Goal: Task Accomplishment & Management: Manage account settings

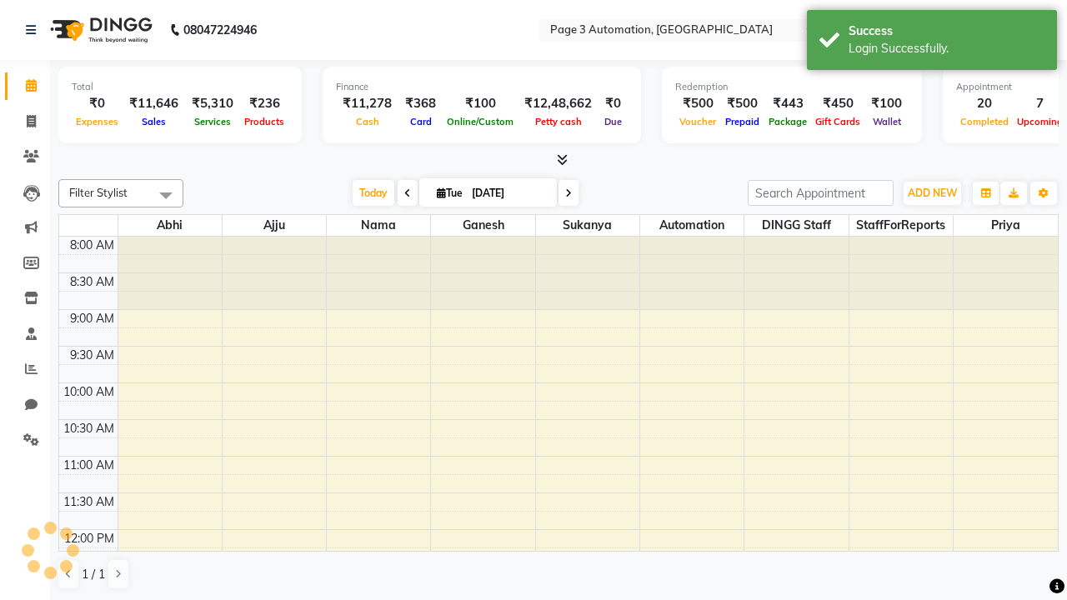
select select "en"
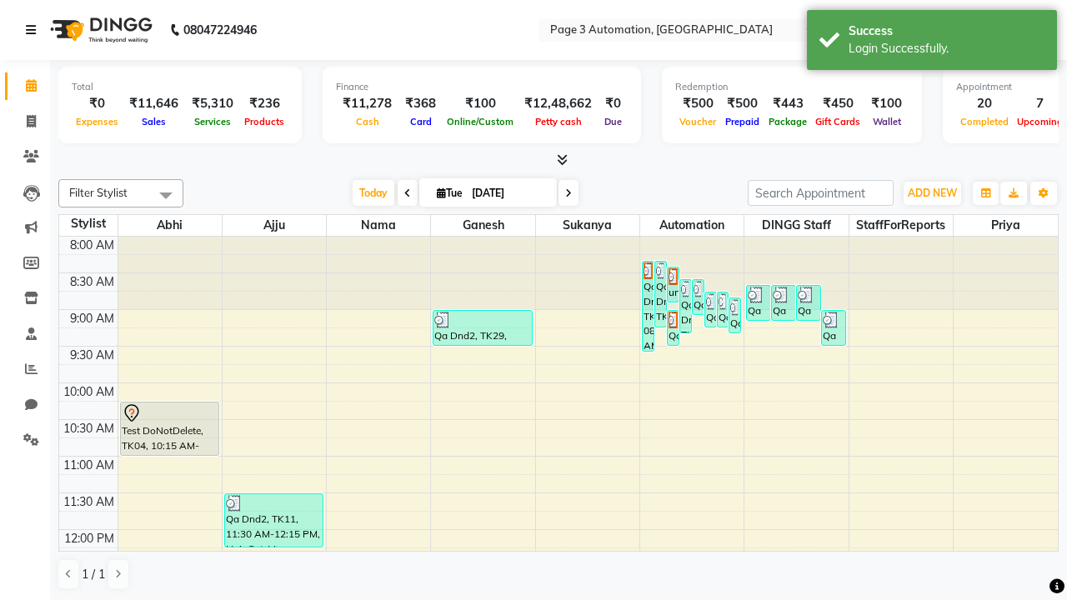
click at [34, 30] on icon at bounding box center [31, 30] width 10 height 12
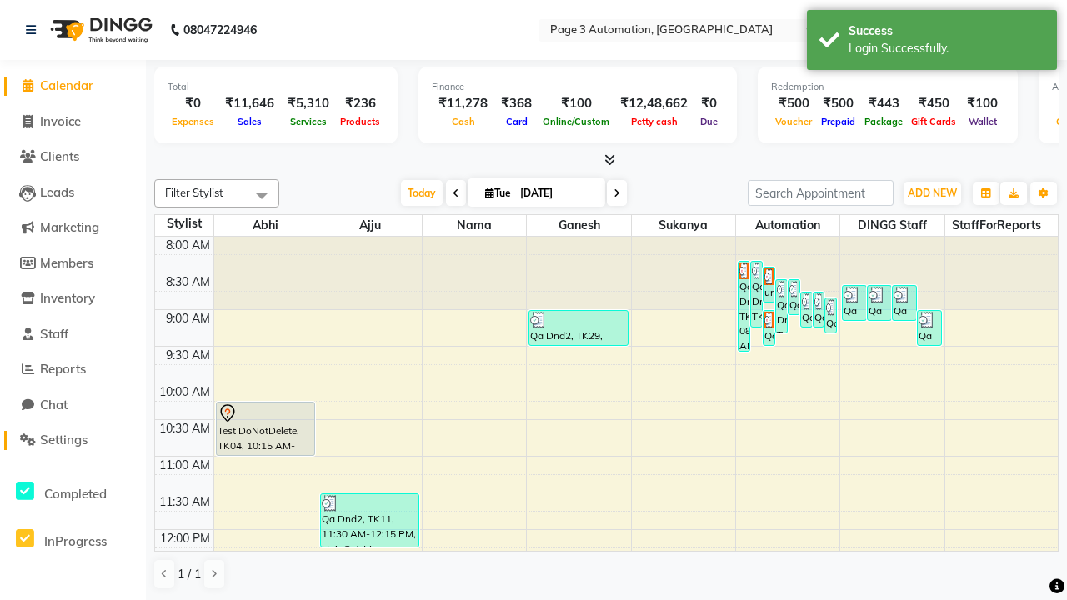
click at [73, 440] on span "Settings" at bounding box center [64, 440] width 48 height 16
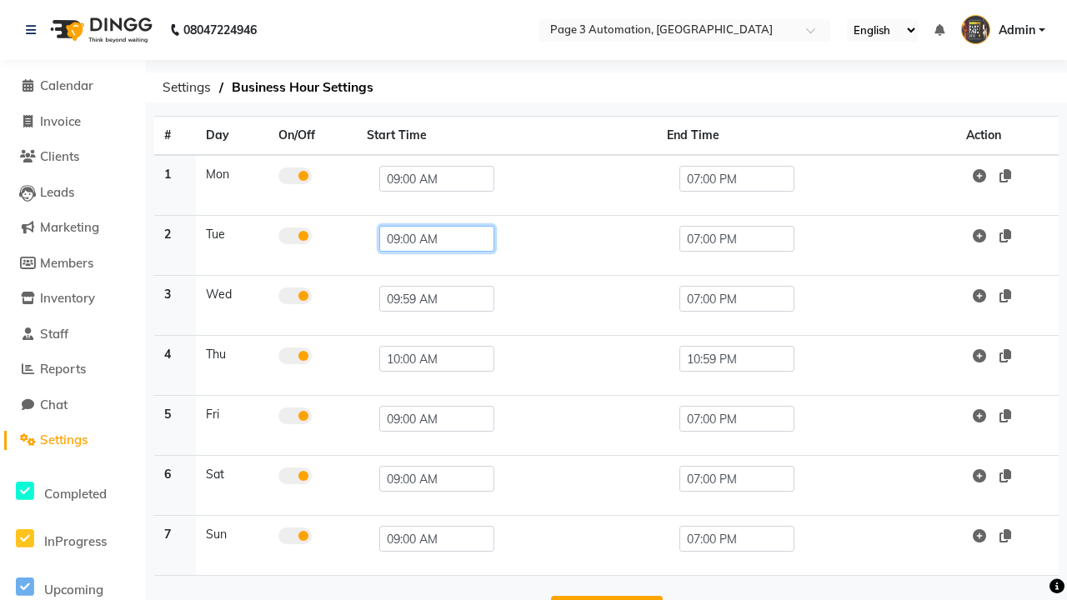
click at [429, 238] on input "09:00 AM" at bounding box center [436, 239] width 115 height 26
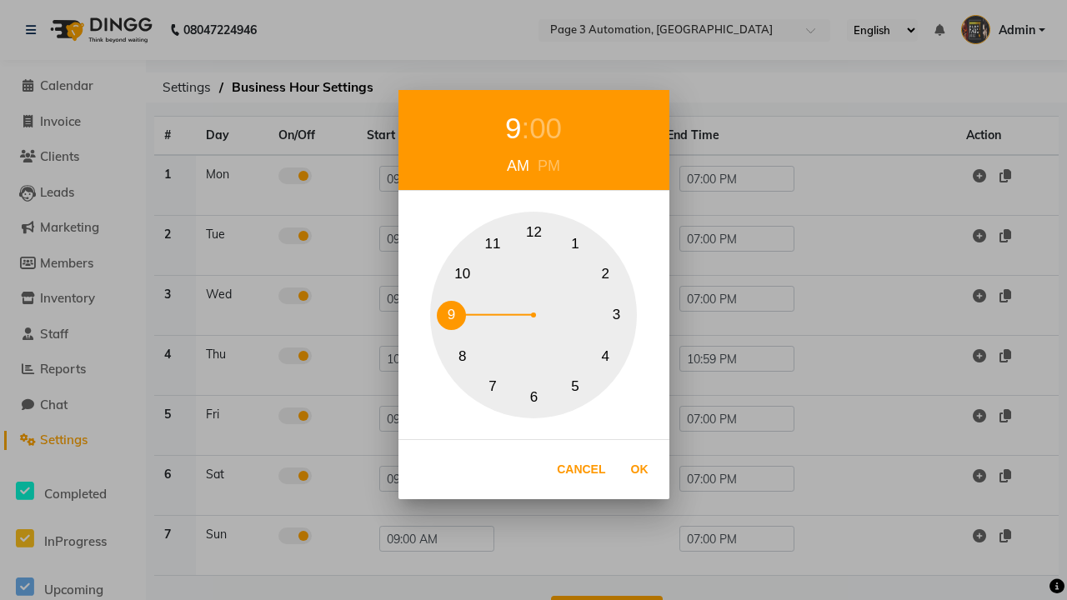
click at [462, 274] on button "10" at bounding box center [462, 273] width 29 height 29
click at [554, 128] on div "00" at bounding box center [554, 129] width 33 height 44
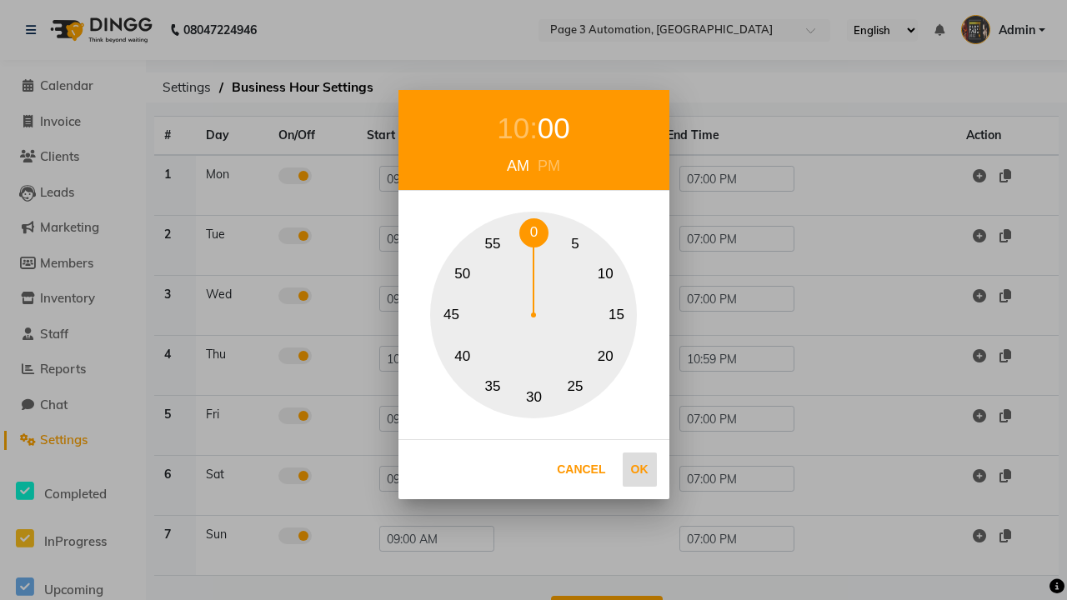
click at [534, 233] on button "0" at bounding box center [534, 232] width 29 height 29
click at [640, 469] on button "Ok" at bounding box center [640, 470] width 34 height 34
type input "10:00 AM"
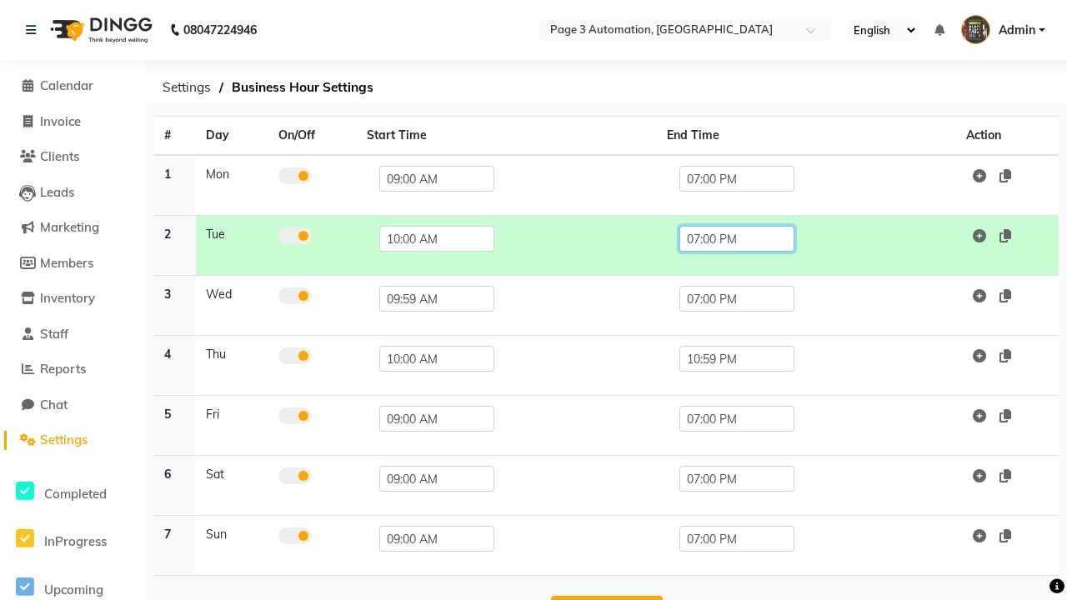
click at [736, 238] on input "07:00 PM" at bounding box center [737, 239] width 115 height 26
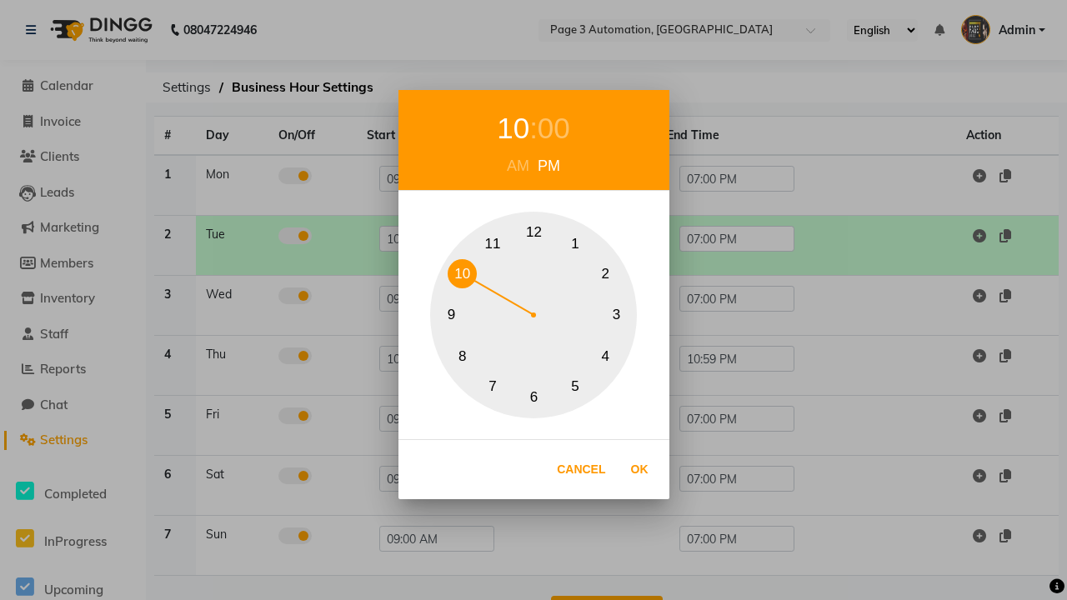
scroll to position [53, 0]
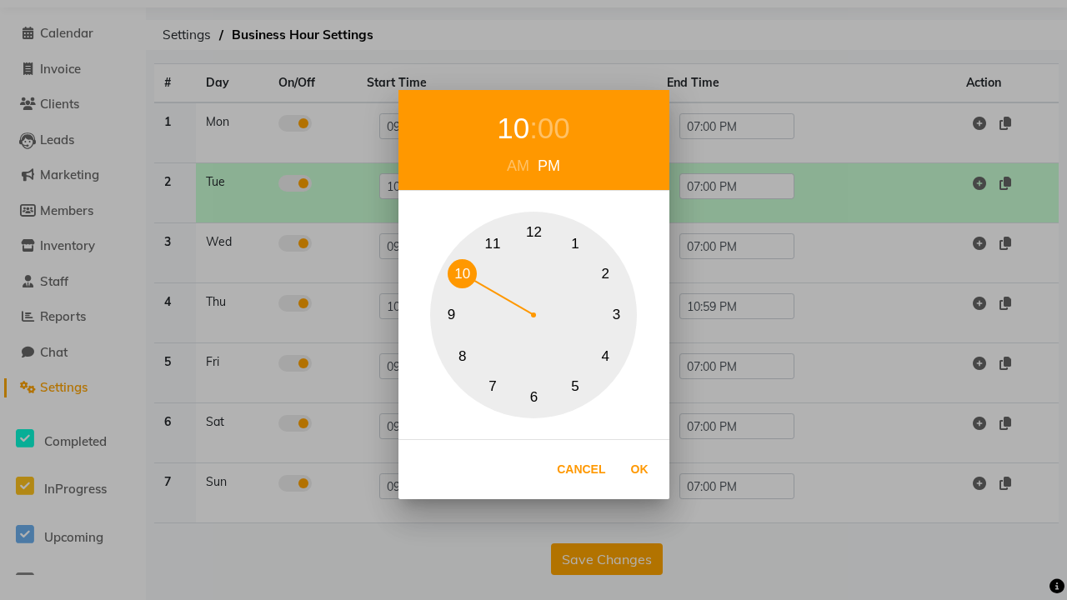
click at [554, 128] on div "00" at bounding box center [554, 129] width 33 height 44
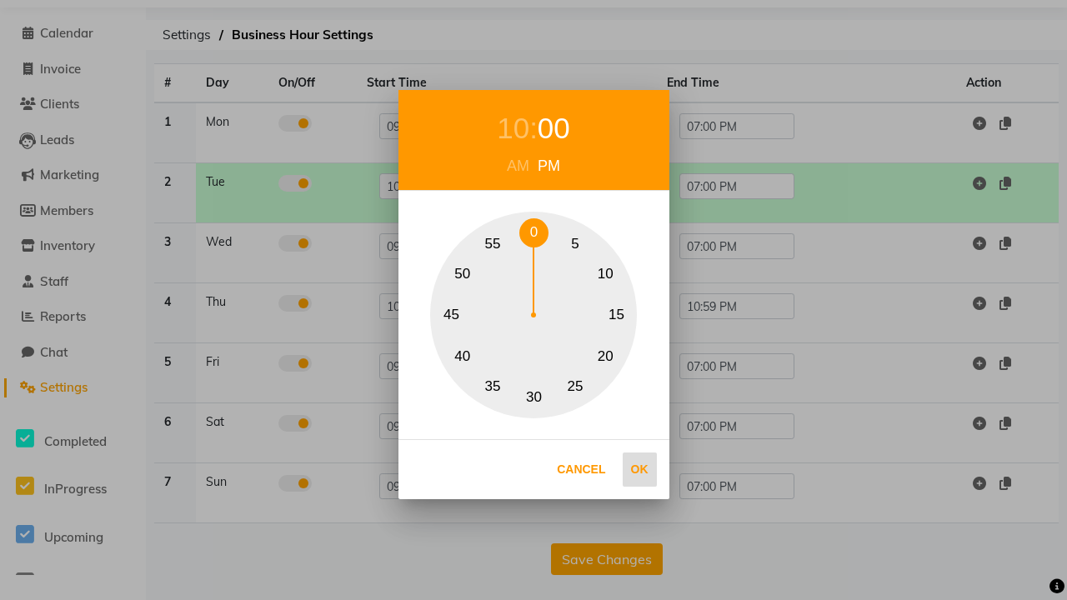
click at [534, 233] on button "0" at bounding box center [534, 232] width 29 height 29
click at [640, 469] on button "Ok" at bounding box center [640, 470] width 34 height 34
type input "10:00 PM"
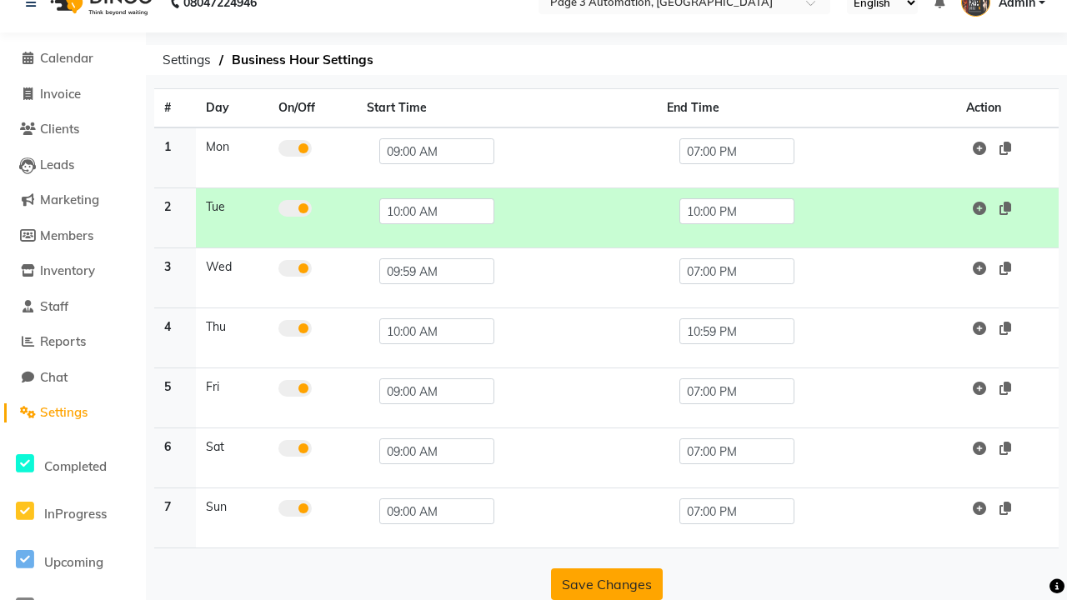
click at [606, 585] on button "Save Changes" at bounding box center [607, 585] width 112 height 32
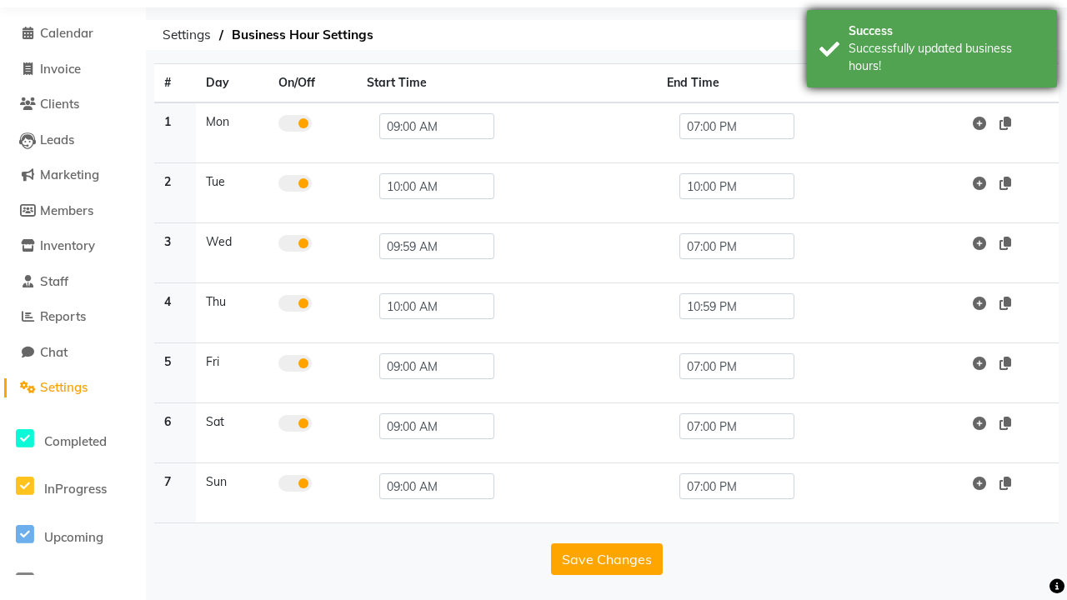
click at [932, 51] on div "Successfully updated business hours!" at bounding box center [947, 57] width 196 height 35
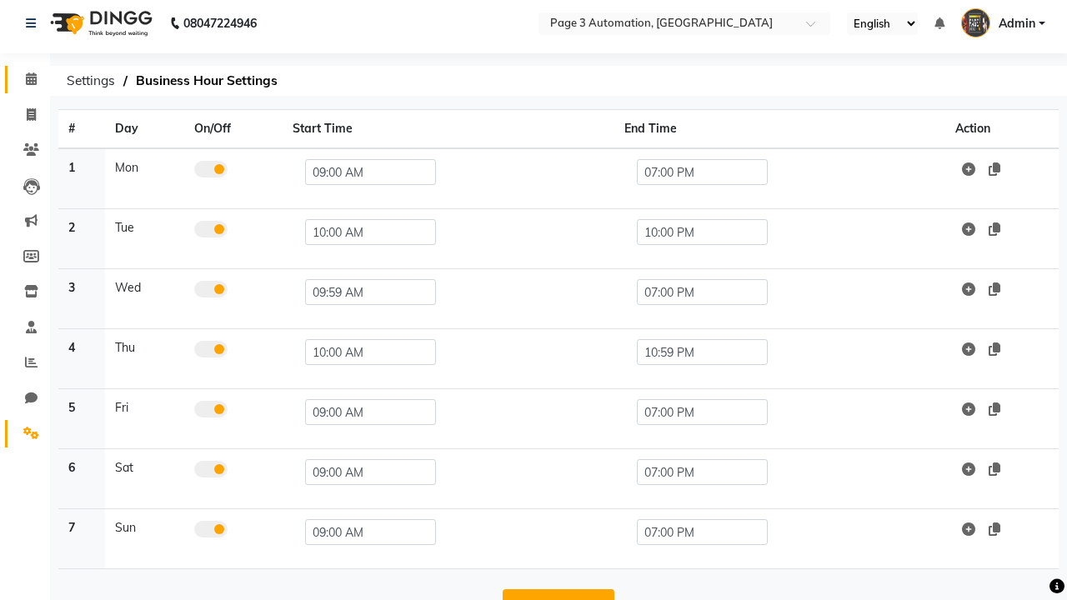
click at [25, 79] on span at bounding box center [31, 79] width 29 height 19
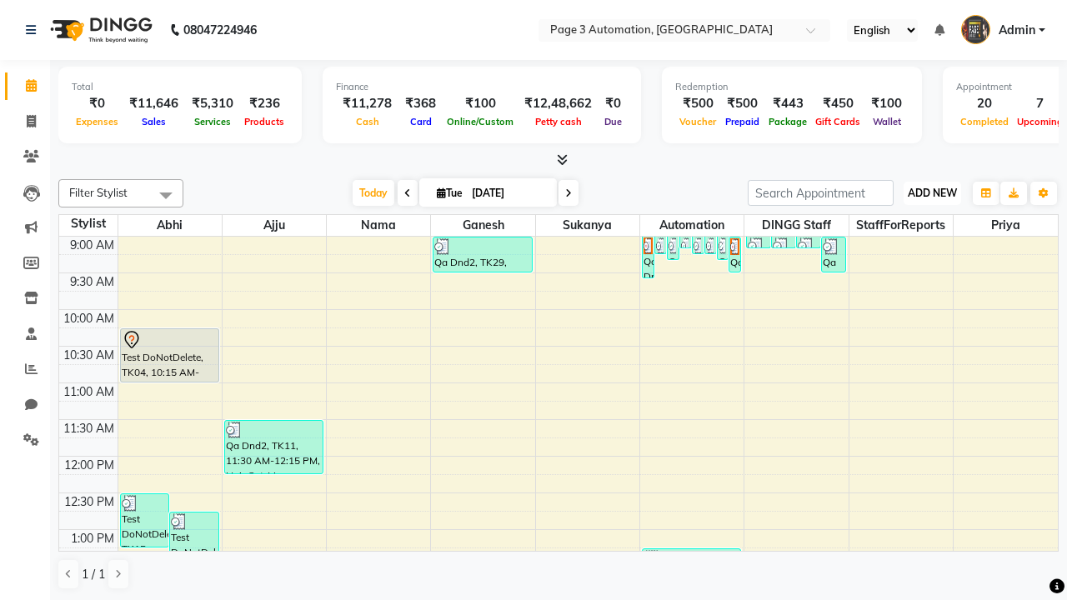
click at [932, 193] on span "ADD NEW" at bounding box center [932, 193] width 49 height 13
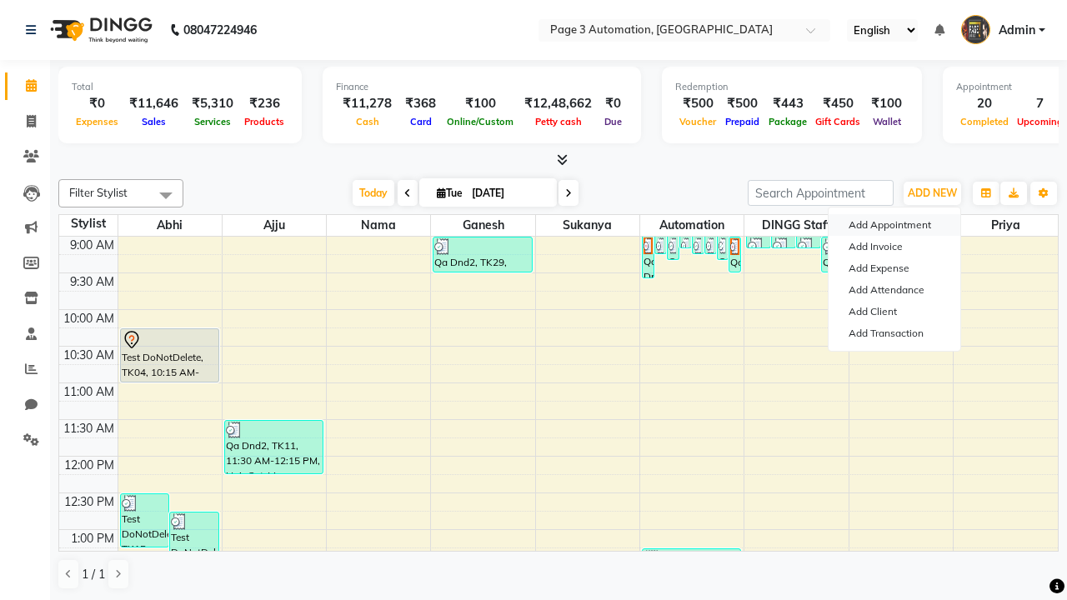
click at [895, 225] on button "Add Appointment" at bounding box center [895, 225] width 132 height 22
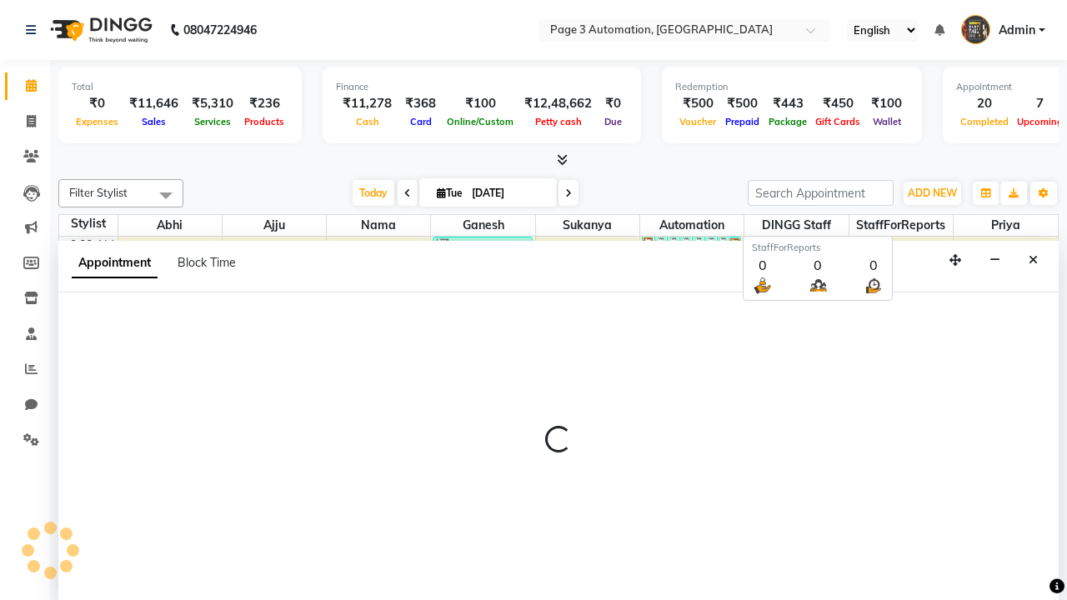
scroll to position [1, 0]
select select "tentative"
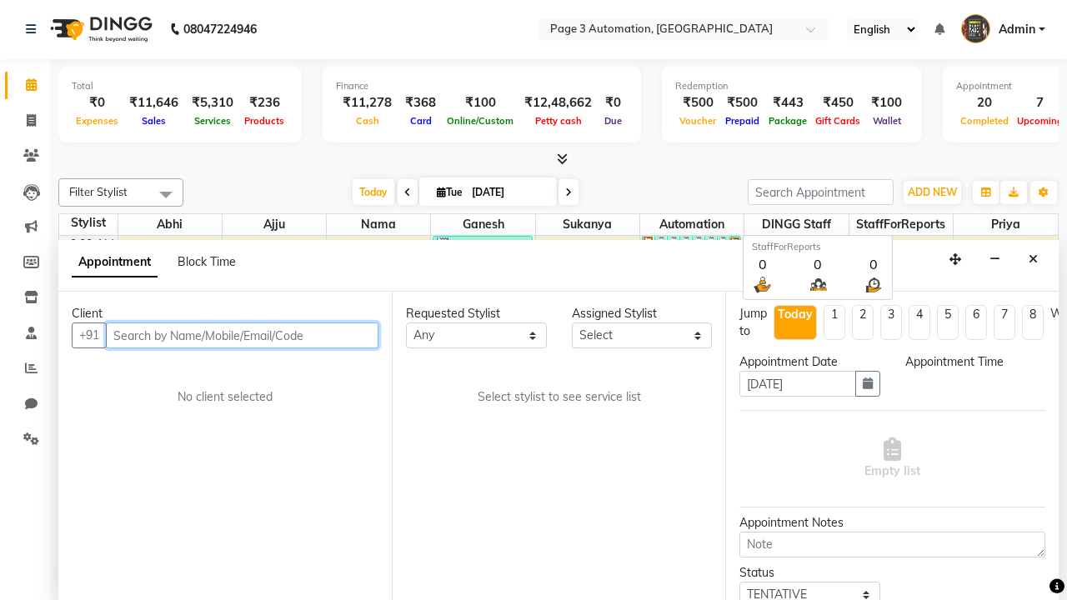
select select "600"
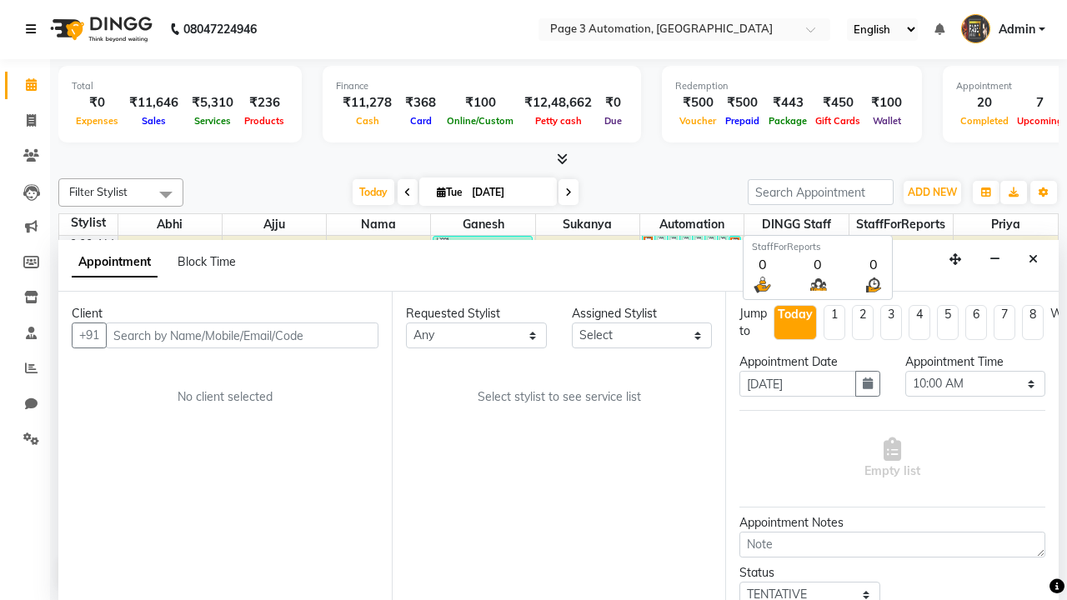
click at [34, 29] on icon at bounding box center [31, 29] width 10 height 12
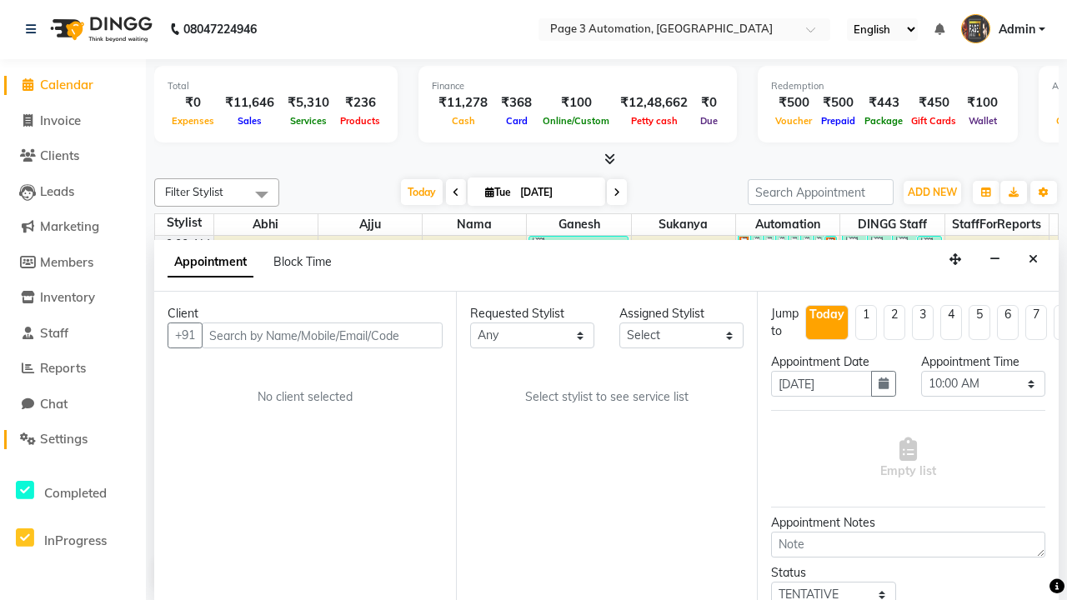
click at [73, 439] on span "Settings" at bounding box center [64, 439] width 48 height 16
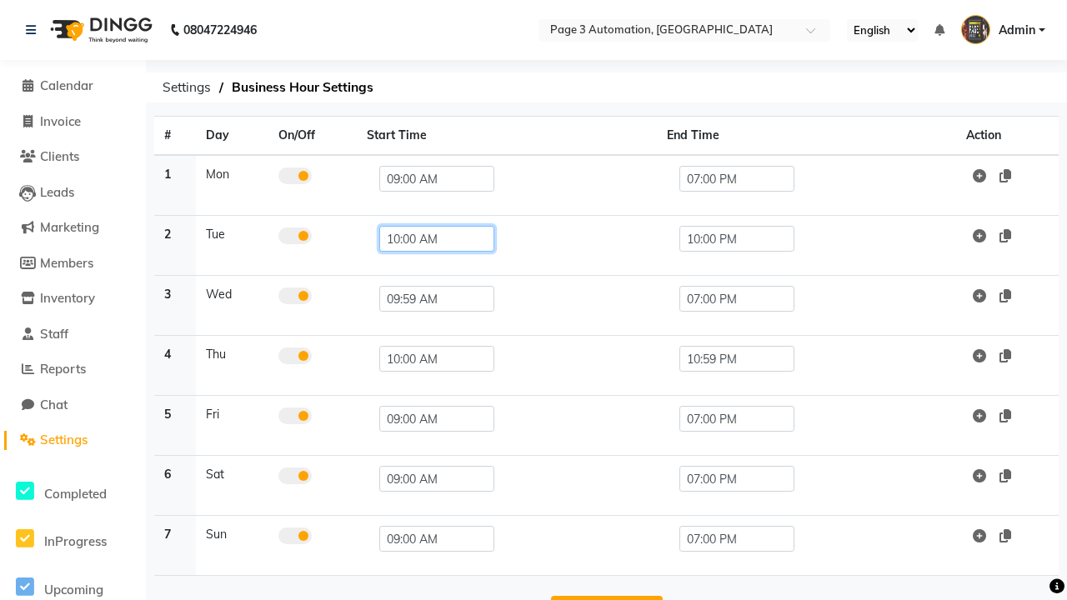
click at [429, 238] on input "10:00 AM" at bounding box center [436, 239] width 115 height 26
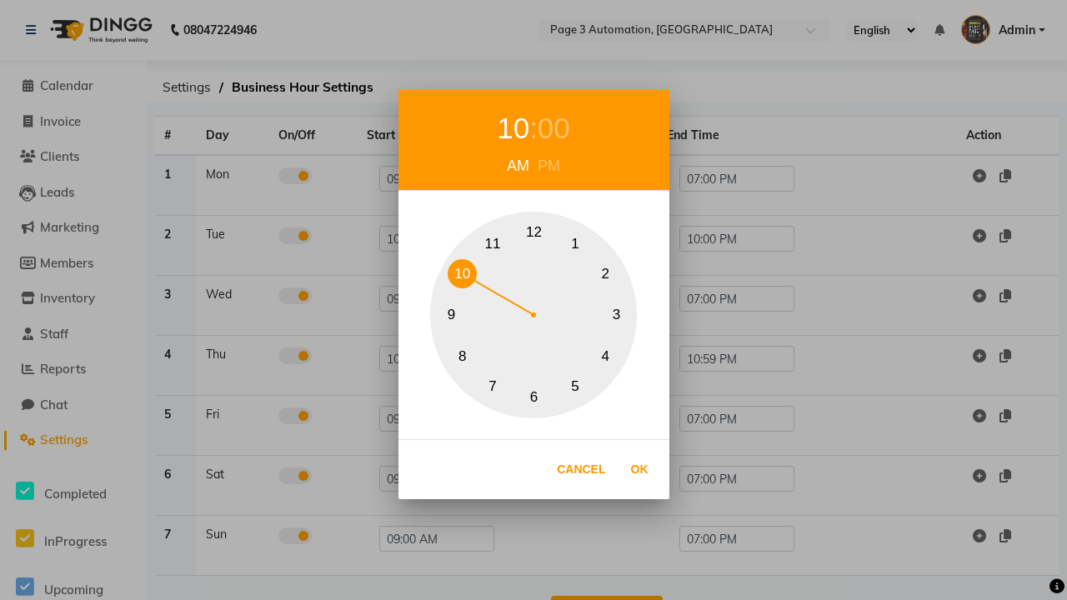
click at [554, 128] on div "00" at bounding box center [554, 129] width 33 height 44
click at [534, 233] on button "0" at bounding box center [534, 232] width 29 height 29
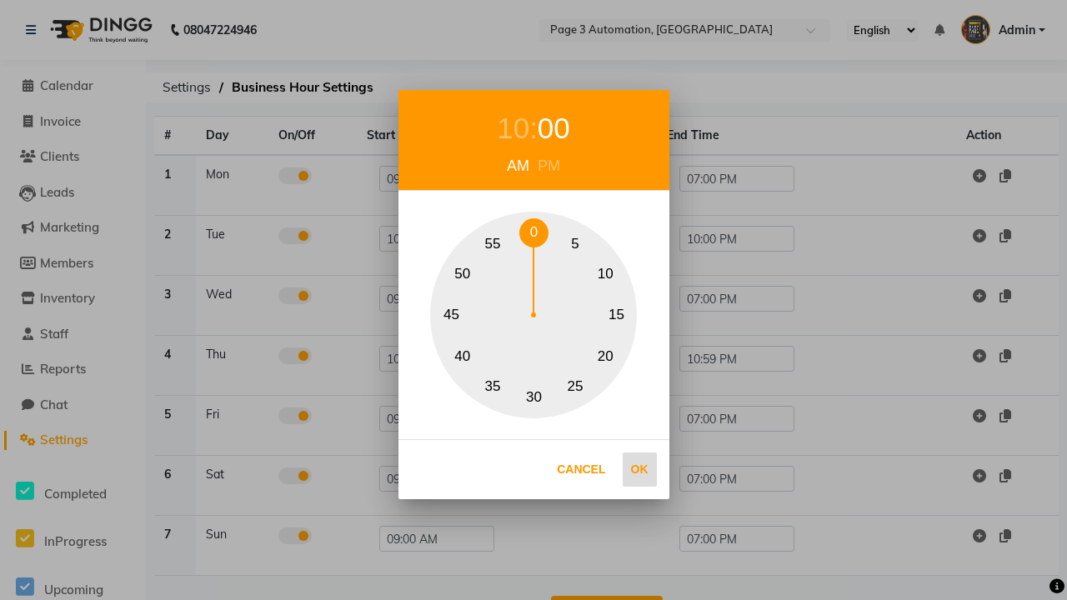
click at [640, 469] on button "Ok" at bounding box center [640, 470] width 34 height 34
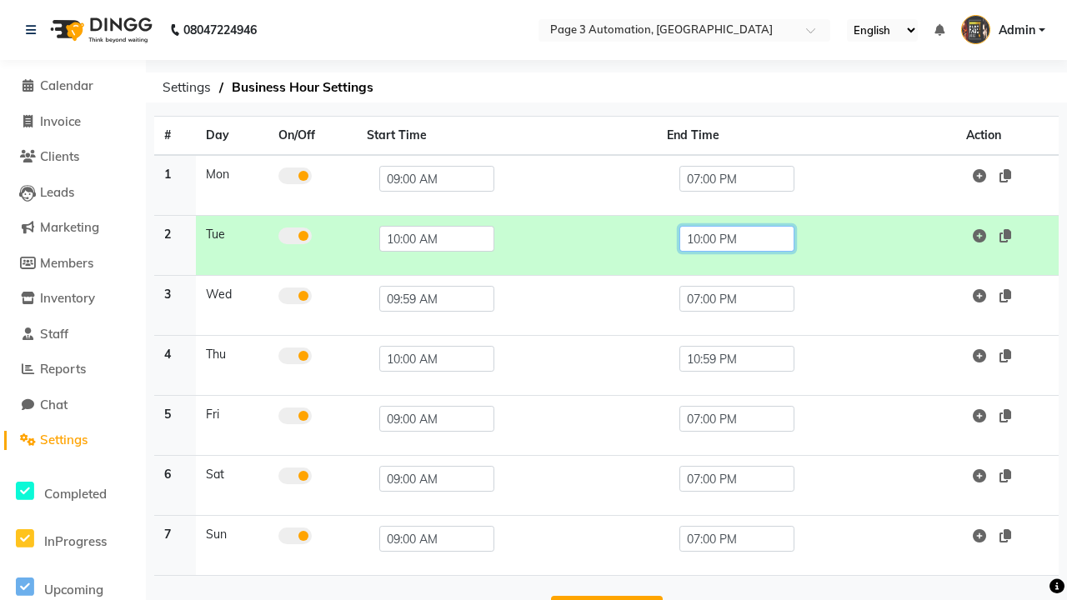
click at [736, 238] on input "10:00 PM" at bounding box center [737, 239] width 115 height 26
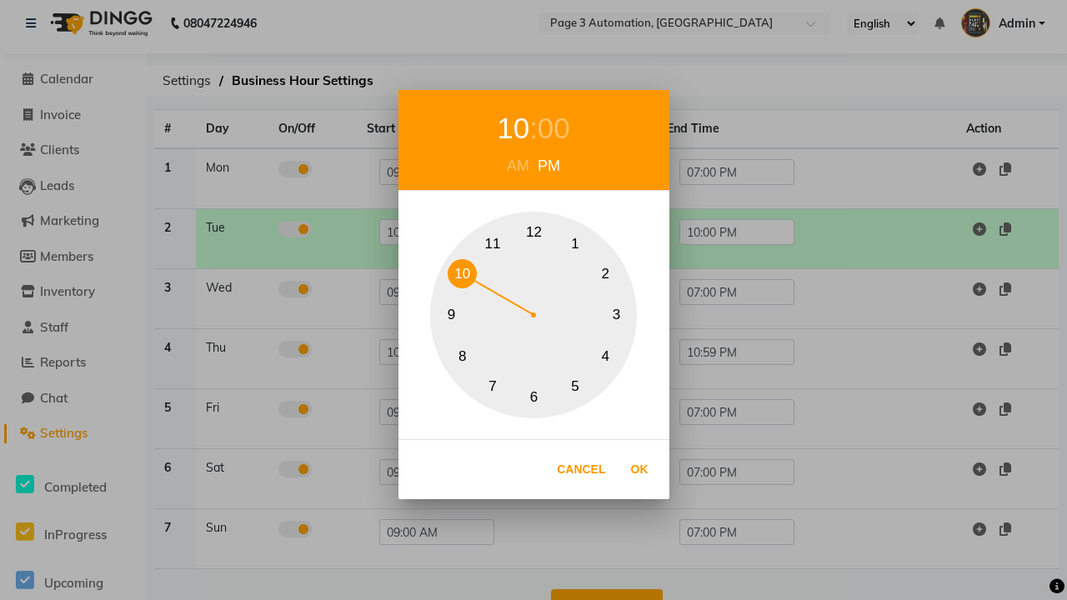
click at [508, 372] on button "7" at bounding box center [493, 386] width 29 height 29
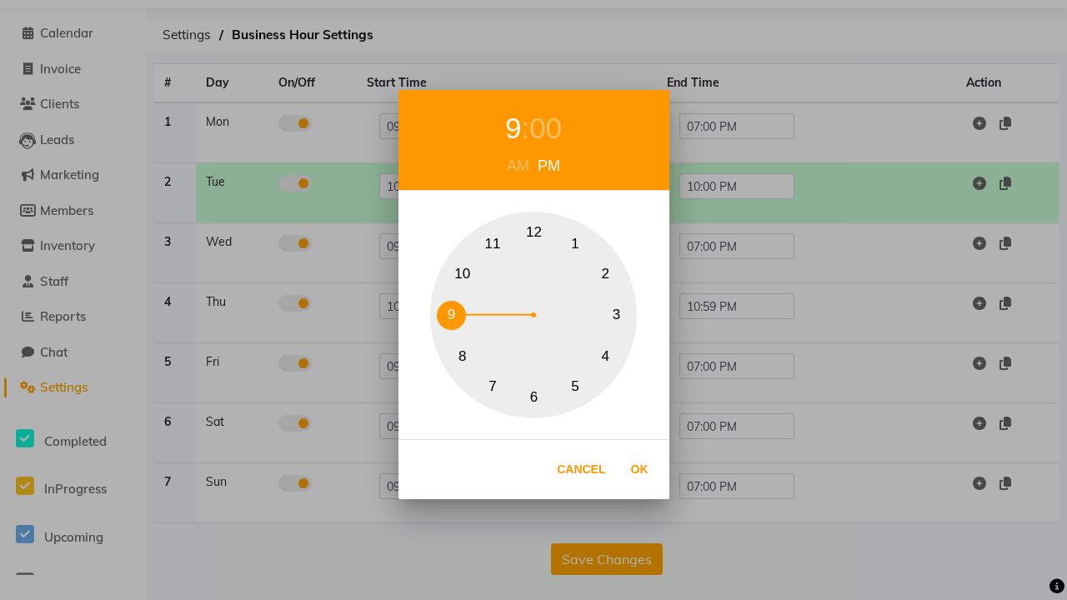
click at [545, 128] on div "00" at bounding box center [546, 129] width 33 height 44
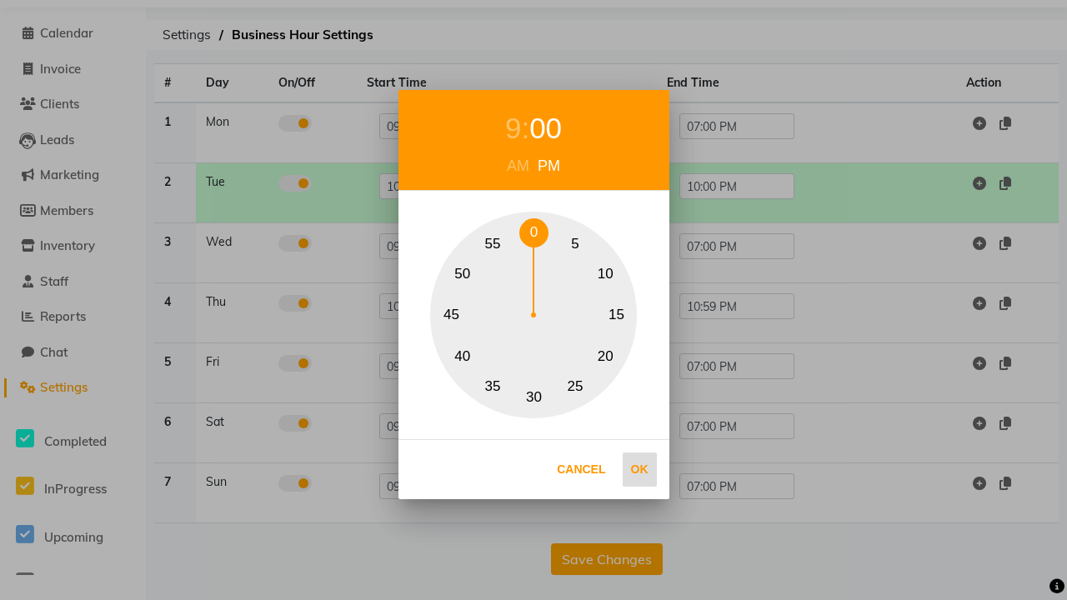
click at [534, 233] on button "0" at bounding box center [534, 232] width 29 height 29
click at [640, 469] on button "Ok" at bounding box center [640, 470] width 34 height 34
type input "09:00 PM"
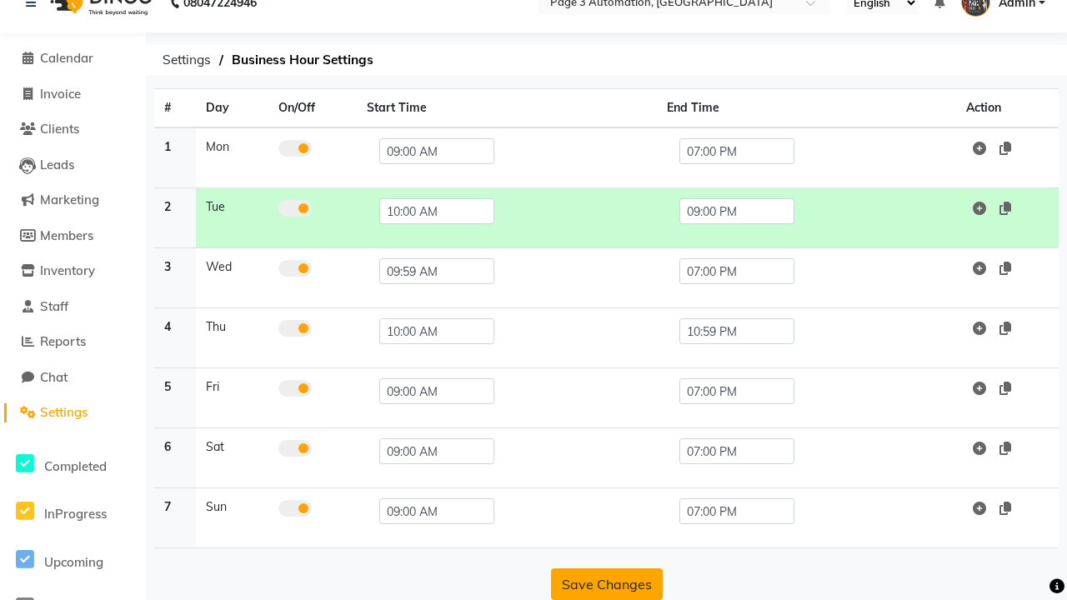
click at [606, 585] on button "Save Changes" at bounding box center [607, 585] width 112 height 32
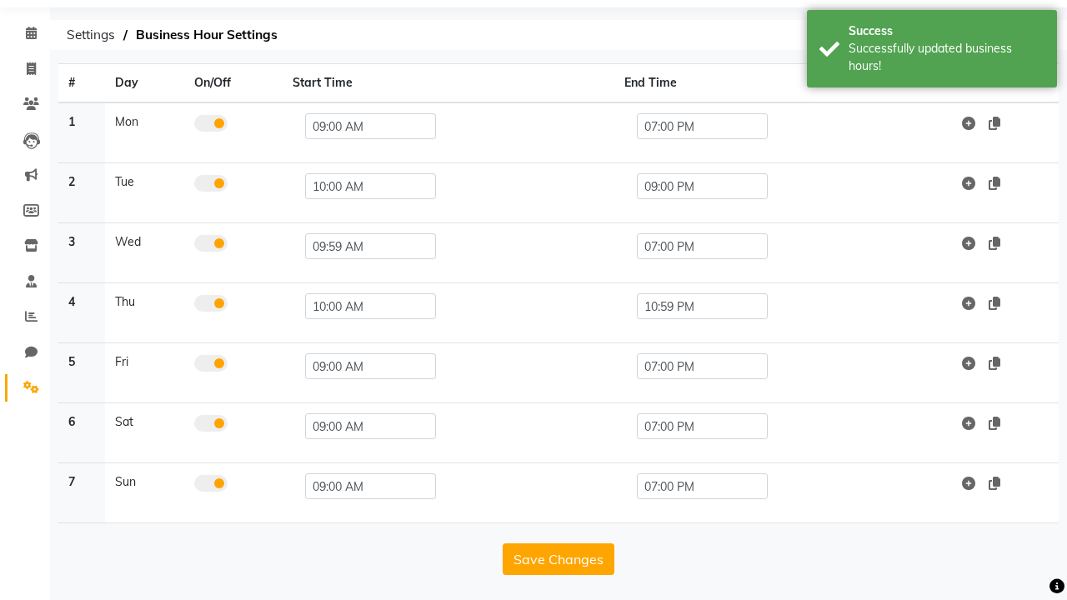
scroll to position [0, 0]
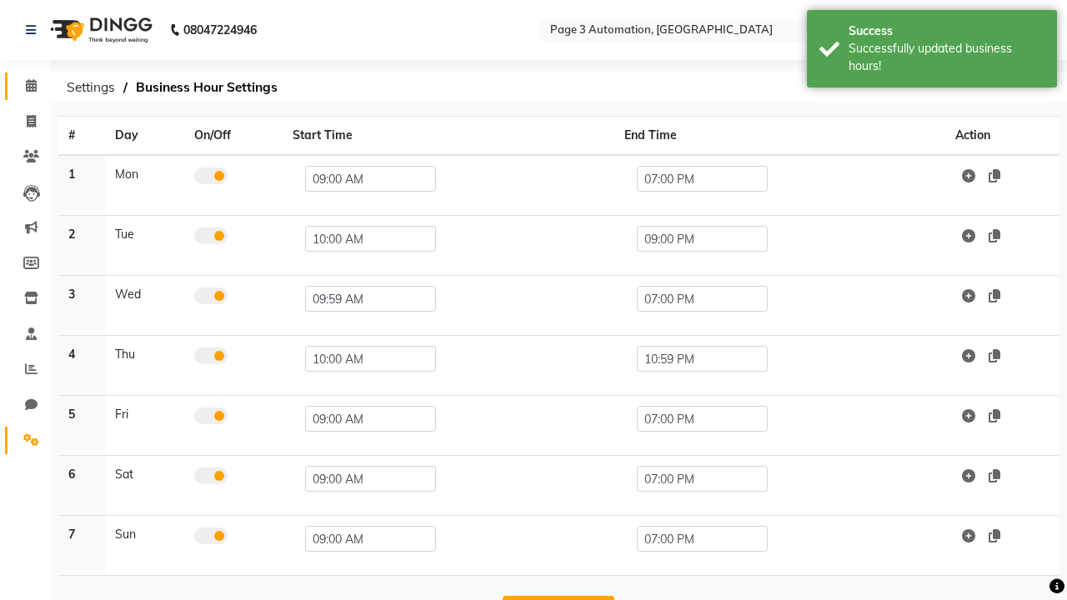
click at [25, 86] on span at bounding box center [31, 86] width 29 height 19
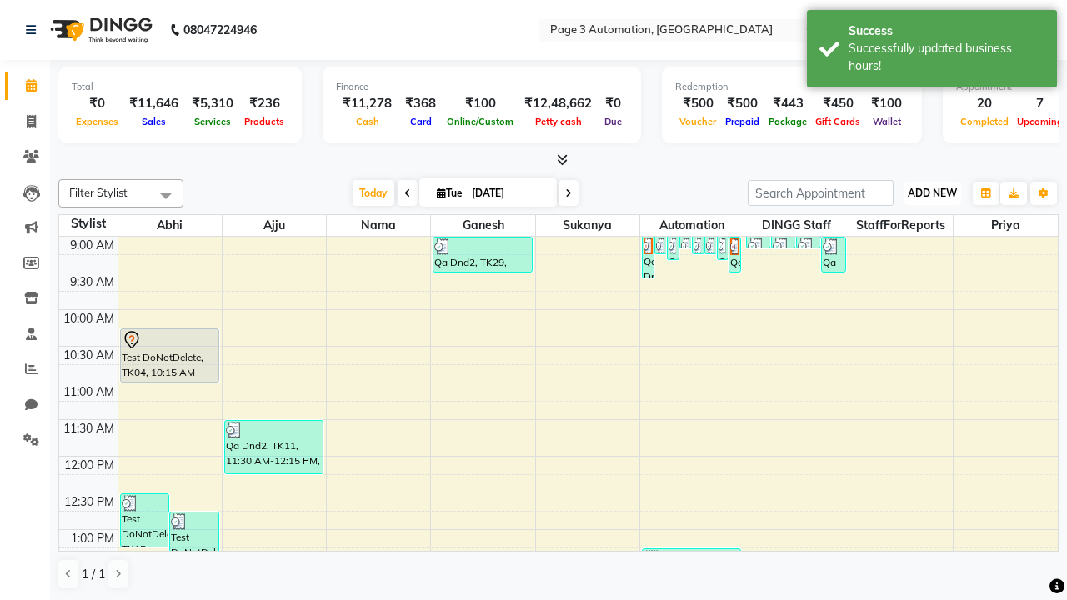
click at [932, 193] on span "ADD NEW" at bounding box center [932, 193] width 49 height 13
click at [0, 0] on button "Add Appointment" at bounding box center [0, 0] width 0 height 0
select select "tentative"
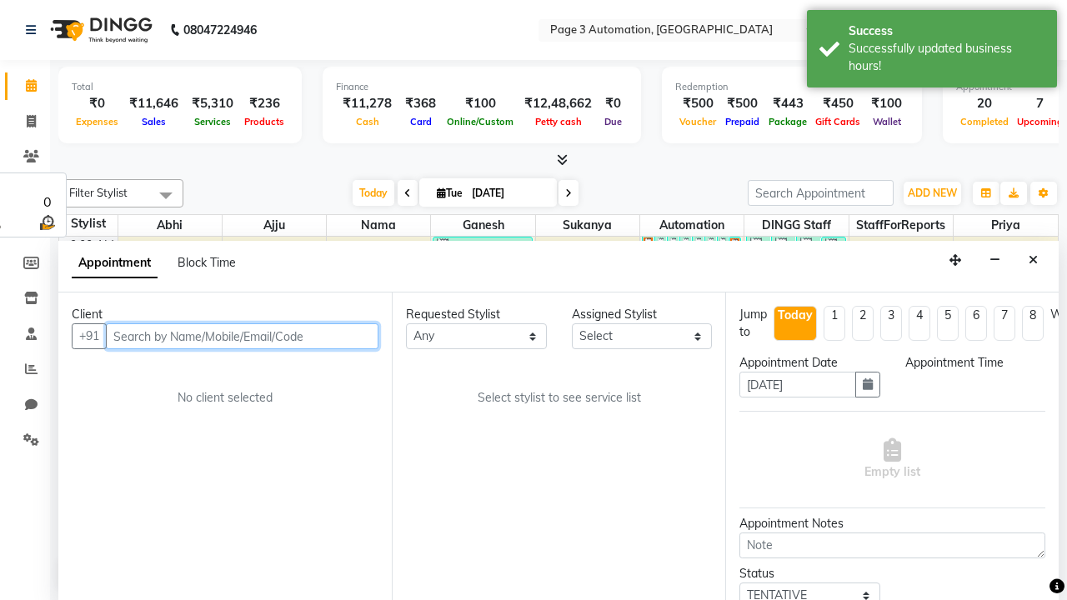
select select "600"
